Goal: Task Accomplishment & Management: Manage account settings

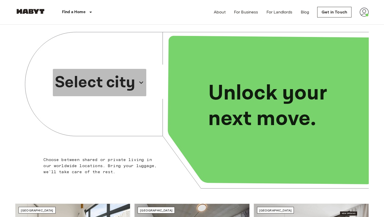
click at [124, 83] on p "Select city" at bounding box center [95, 83] width 80 height 24
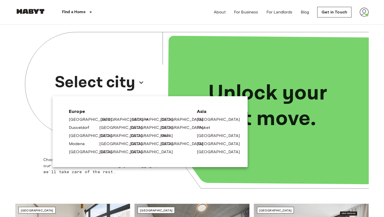
click at [105, 121] on link "[GEOGRAPHIC_DATA]" at bounding box center [124, 120] width 48 height 6
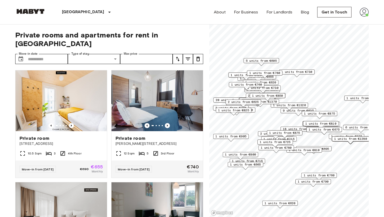
click at [362, 13] on img at bounding box center [363, 12] width 9 height 9
click at [343, 21] on li "Profile" at bounding box center [354, 21] width 51 height 9
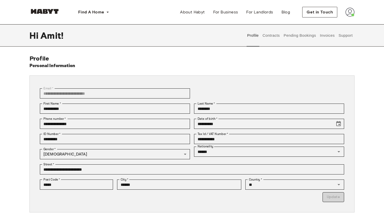
click at [265, 37] on button "Contracts" at bounding box center [271, 35] width 19 height 22
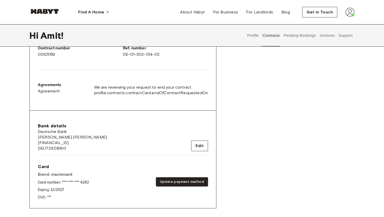
scroll to position [154, 0]
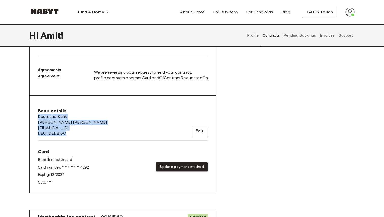
drag, startPoint x: 38, startPoint y: 117, endPoint x: 69, endPoint y: 135, distance: 36.0
click at [69, 135] on div "Bank details Deutsche Bank Amit Kumar Upadhyay DE74120700240828044800 DEUTDEDB1…" at bounding box center [72, 122] width 69 height 28
click at [69, 135] on span "DEUTDEDB160" at bounding box center [72, 134] width 69 height 6
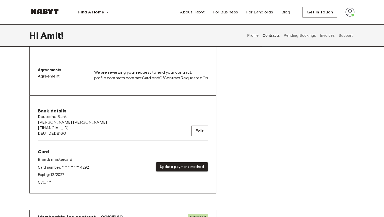
scroll to position [0, 0]
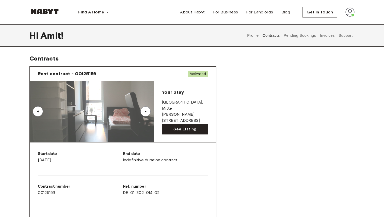
click at [320, 130] on div "Rent contract - 00125159 Activated ▲ ▲ Your Stay BERLIN , Mitte Bernhard-Weiß-S…" at bounding box center [191, 210] width 325 height 297
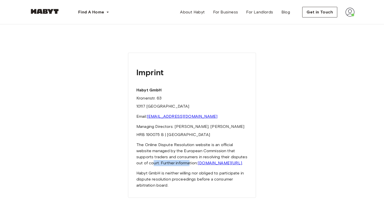
drag, startPoint x: 140, startPoint y: 165, endPoint x: 177, endPoint y: 164, distance: 37.6
click at [177, 164] on font "The Online Dispute Resolution website is an official website managed by the Eur…" at bounding box center [191, 154] width 111 height 23
drag, startPoint x: 140, startPoint y: 181, endPoint x: 188, endPoint y: 181, distance: 48.0
click at [188, 181] on font "Habyt GmbH is neither willing nor obliged to participate in dispute resolution …" at bounding box center [189, 179] width 107 height 17
drag, startPoint x: 196, startPoint y: 180, endPoint x: 240, endPoint y: 180, distance: 44.2
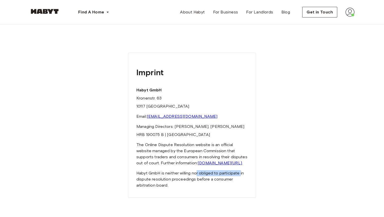
click at [241, 180] on font "Habyt GmbH is neither willing nor obliged to participate in dispute resolution …" at bounding box center [189, 179] width 107 height 17
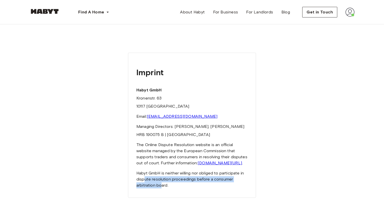
drag, startPoint x: 144, startPoint y: 187, endPoint x: 162, endPoint y: 190, distance: 18.3
click at [162, 188] on font "Habyt GmbH is neither willing nor obliged to participate in dispute resolution …" at bounding box center [189, 179] width 107 height 17
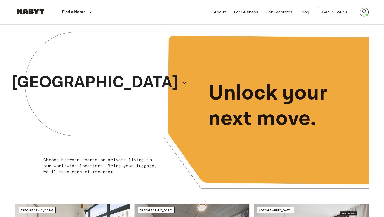
click at [363, 11] on img at bounding box center [363, 12] width 9 height 9
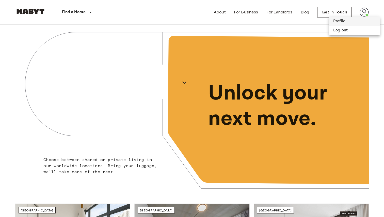
click at [350, 21] on li "Profile" at bounding box center [354, 21] width 51 height 9
